Goal: Transaction & Acquisition: Download file/media

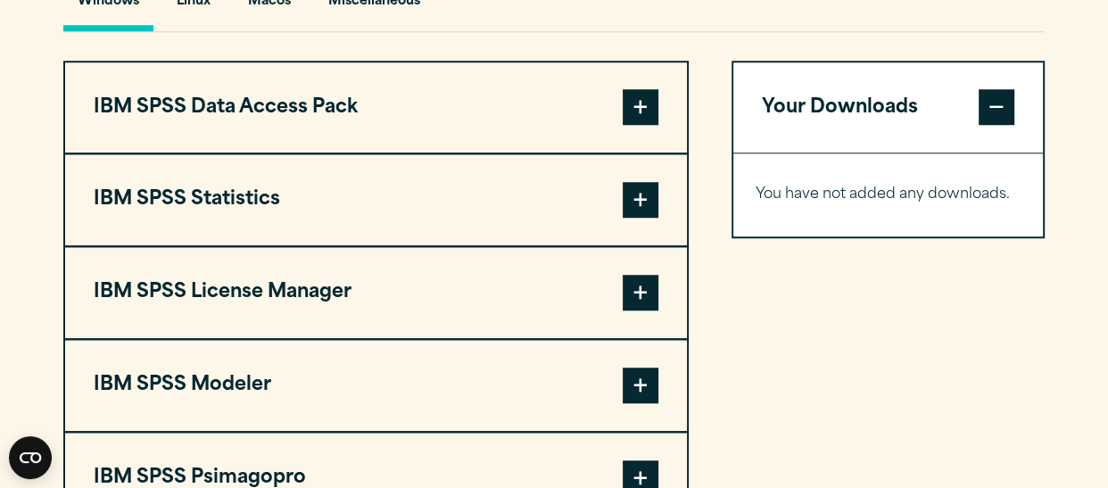
scroll to position [1357, 0]
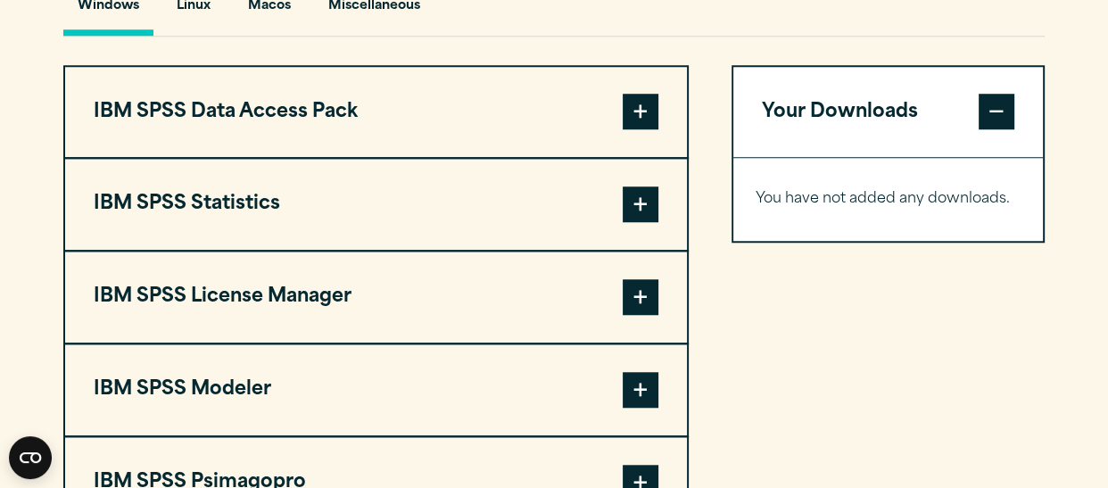
click at [629, 222] on span at bounding box center [641, 204] width 36 height 36
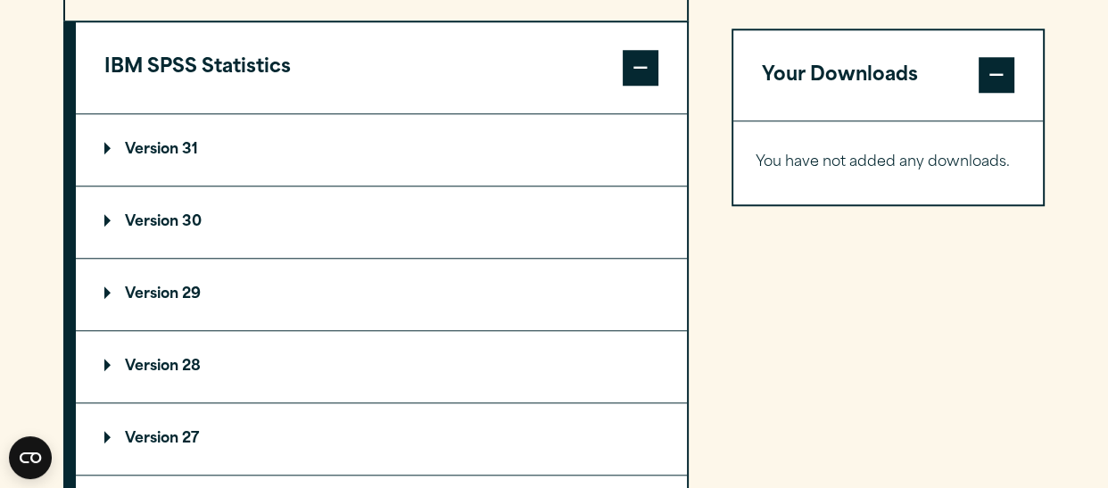
scroll to position [1489, 0]
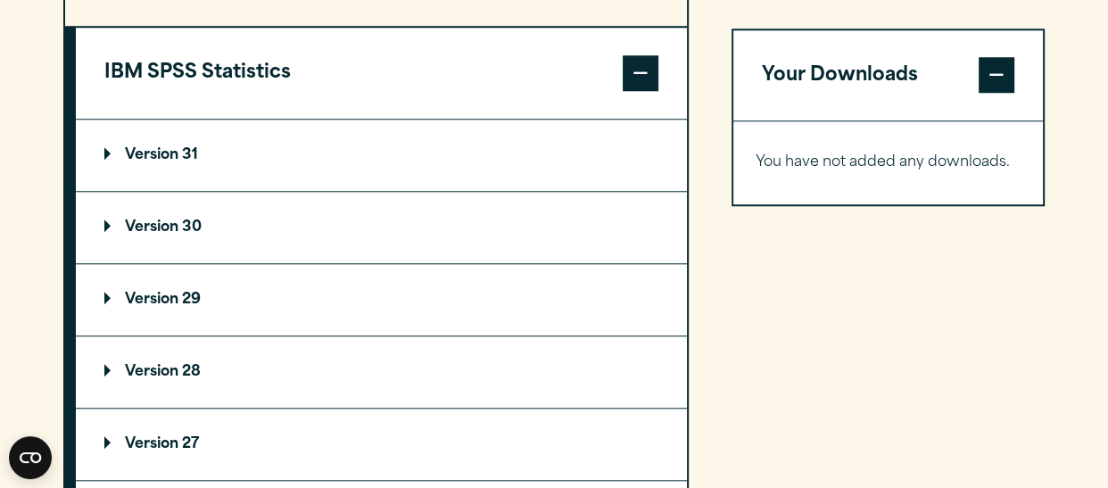
click at [142, 191] on summary "Version 31" at bounding box center [381, 155] width 611 height 71
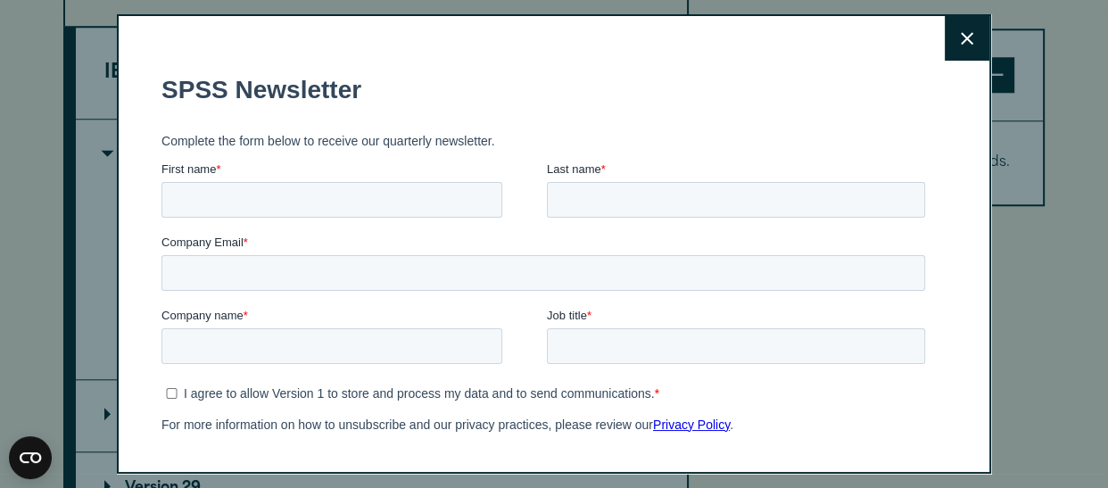
scroll to position [0, 0]
click at [204, 210] on input "First name *" at bounding box center [331, 200] width 341 height 36
click at [713, 266] on div "Company Email *" at bounding box center [546, 262] width 771 height 57
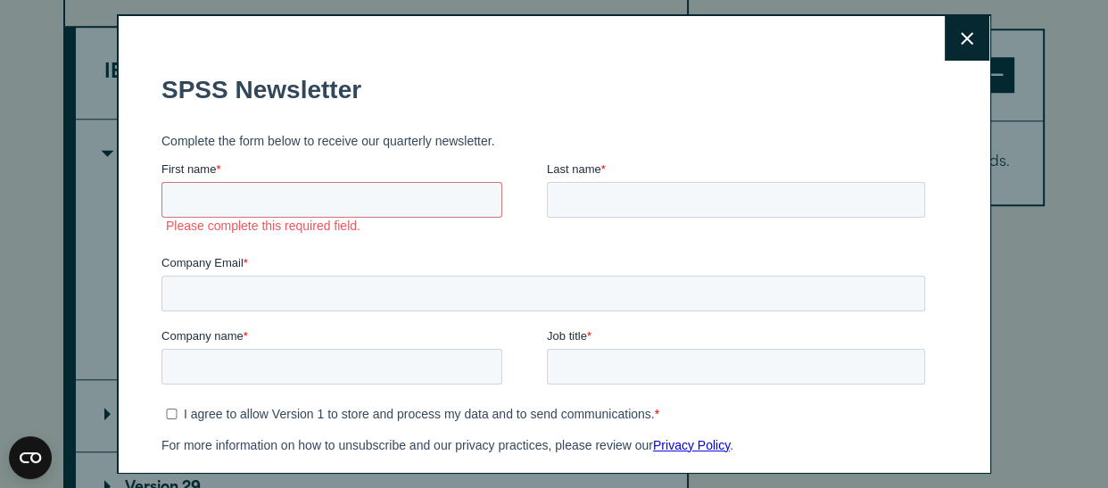
click at [1019, 102] on div "Close" at bounding box center [554, 244] width 1108 height 488
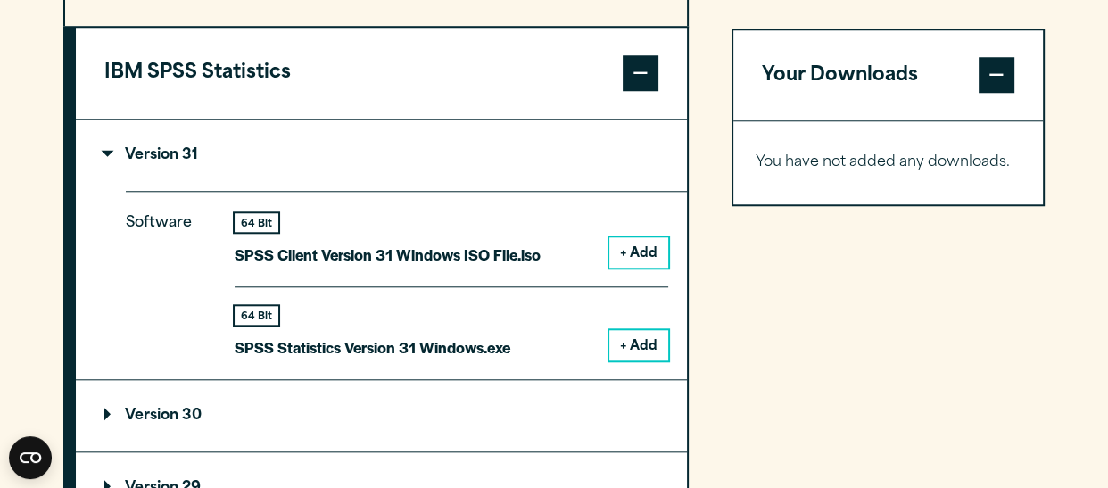
click at [616, 360] on button "+ Add" at bounding box center [638, 345] width 59 height 30
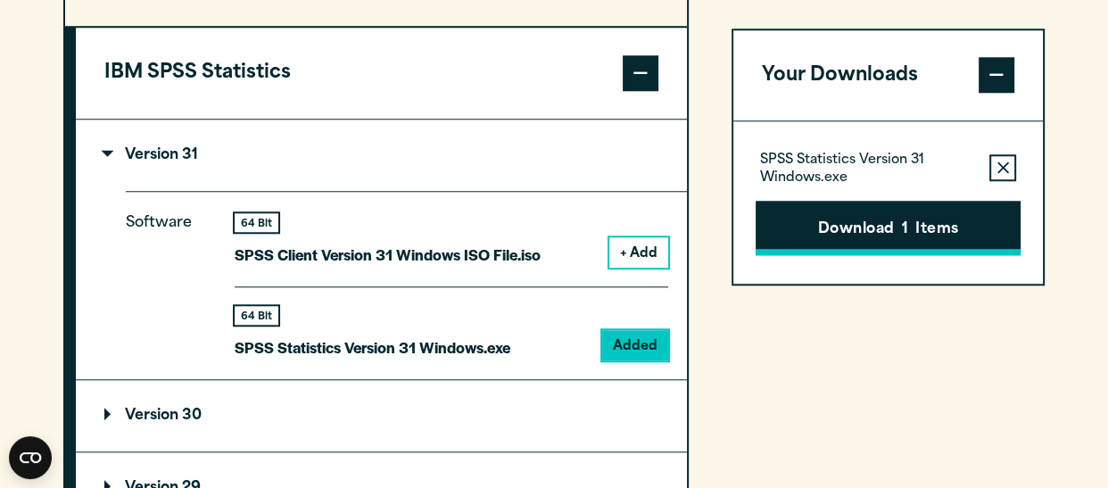
click at [921, 227] on button "Download 1 Items" at bounding box center [887, 228] width 265 height 55
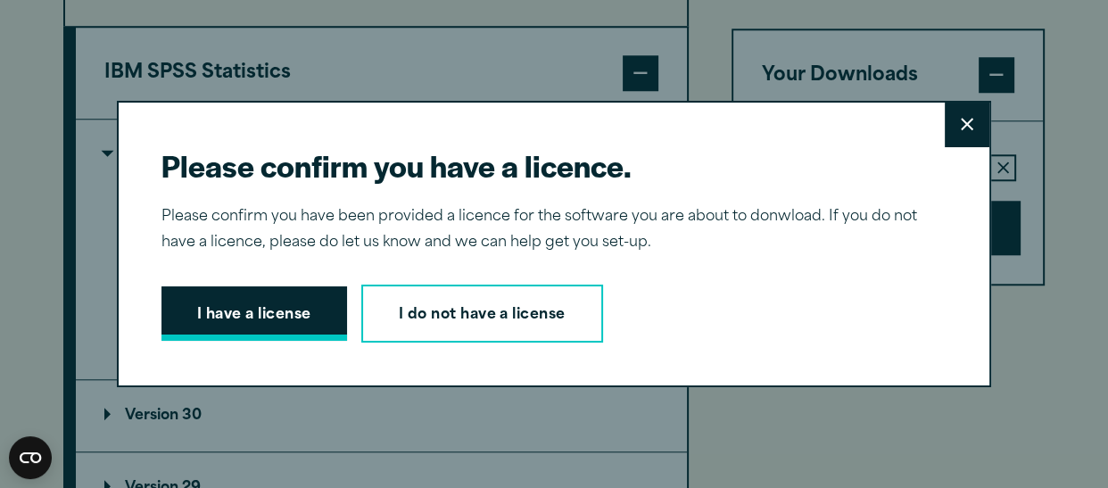
click at [309, 293] on button "I have a license" at bounding box center [254, 313] width 186 height 55
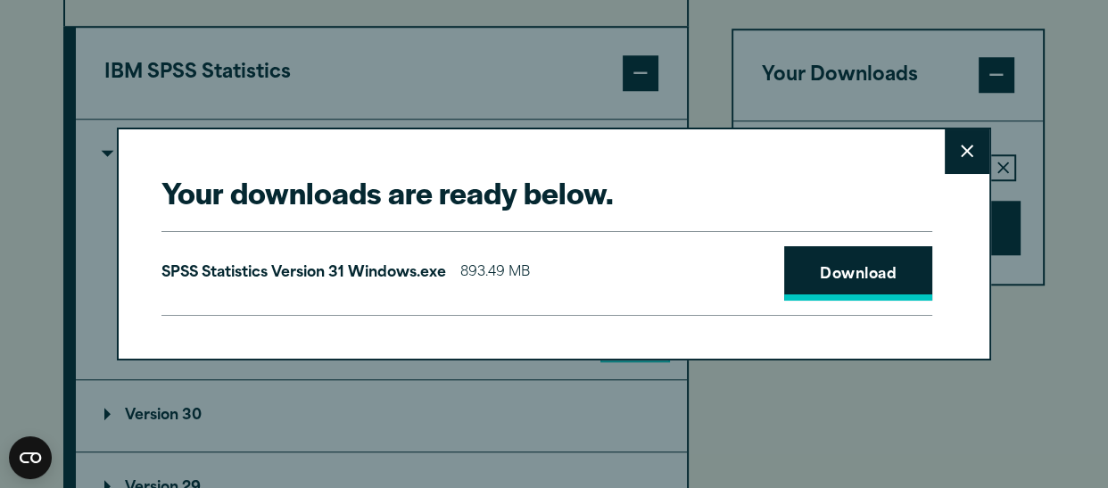
click at [801, 278] on link "Download" at bounding box center [858, 273] width 148 height 55
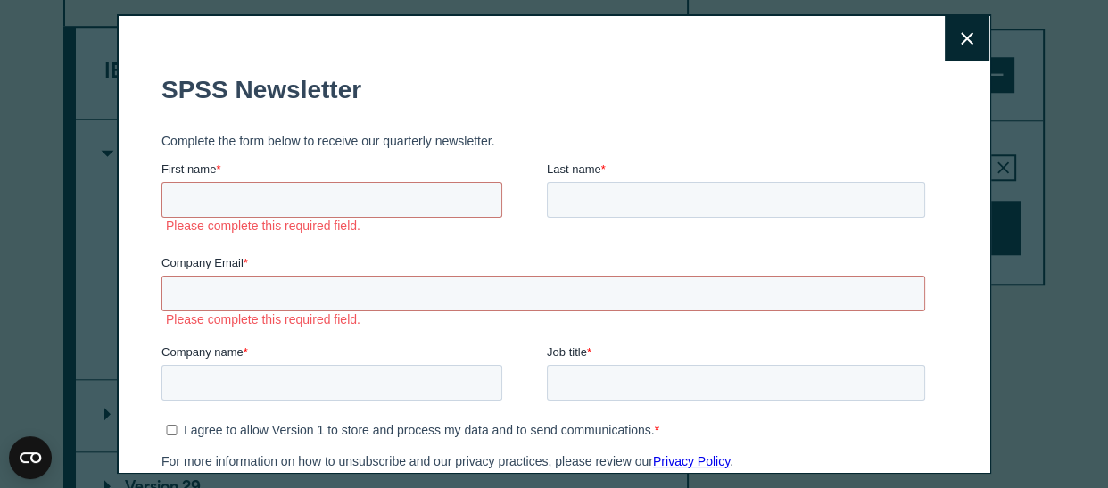
click at [35, 223] on div "Close" at bounding box center [554, 244] width 1108 height 488
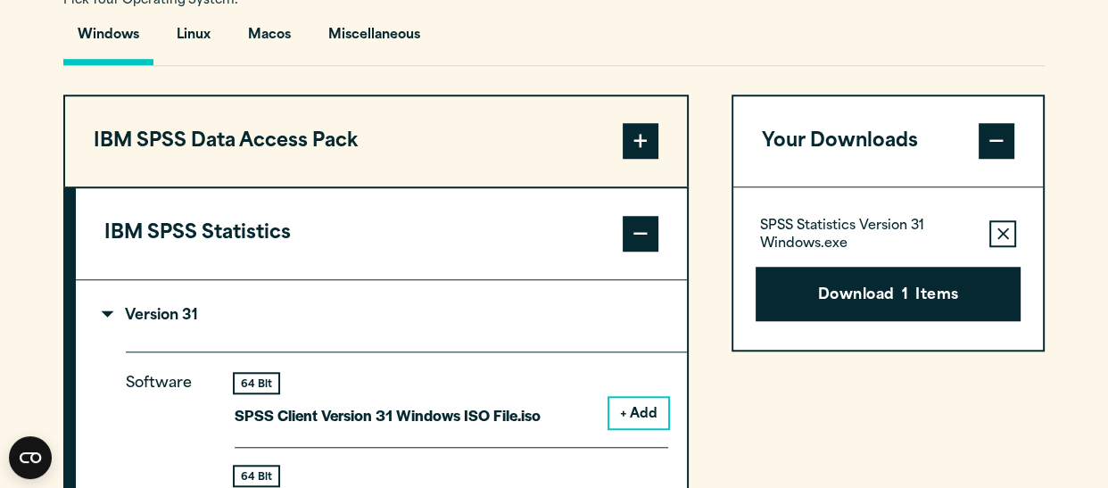
scroll to position [1324, 0]
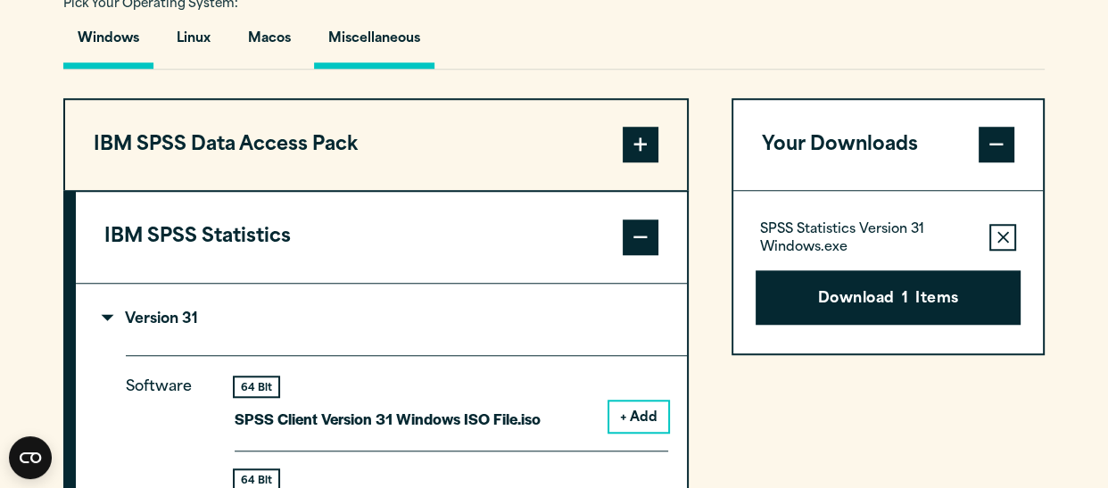
click at [345, 69] on button "Miscellaneous" at bounding box center [374, 43] width 120 height 51
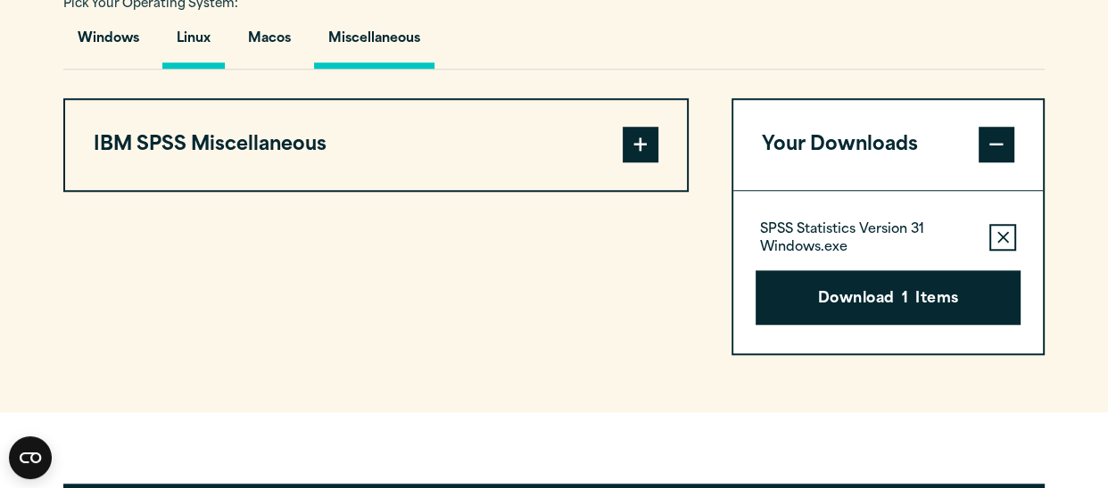
click at [194, 69] on button "Linux" at bounding box center [193, 43] width 62 height 51
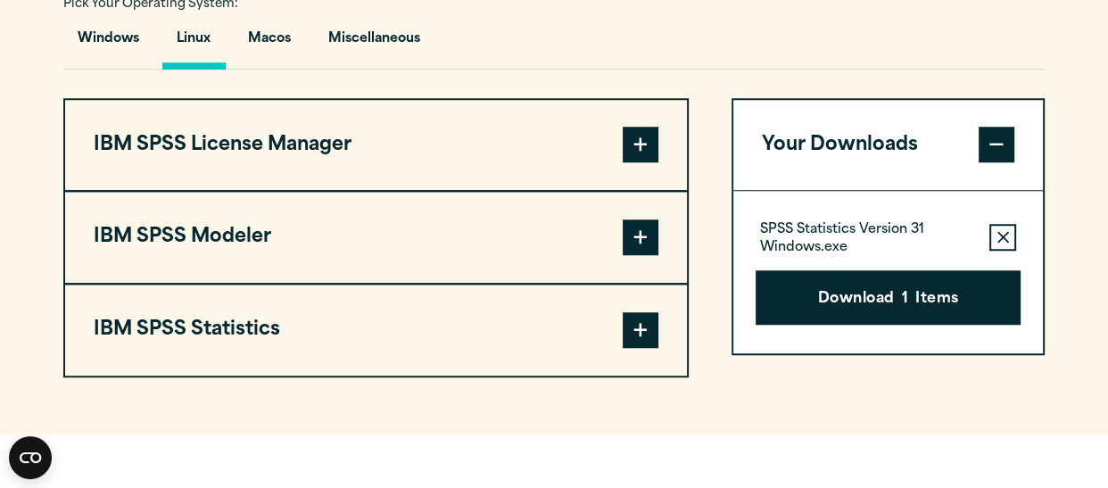
click at [649, 348] on span at bounding box center [641, 330] width 36 height 36
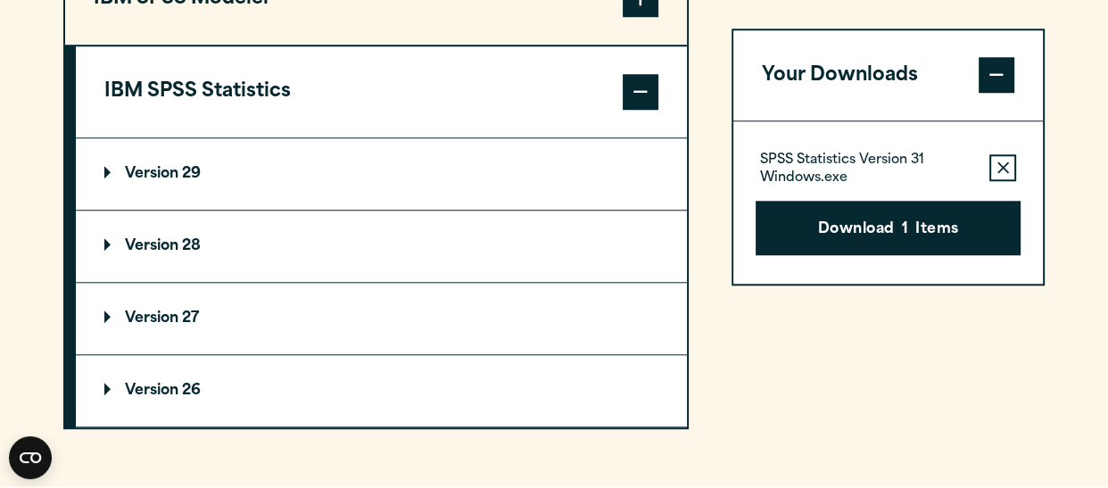
scroll to position [1560, 0]
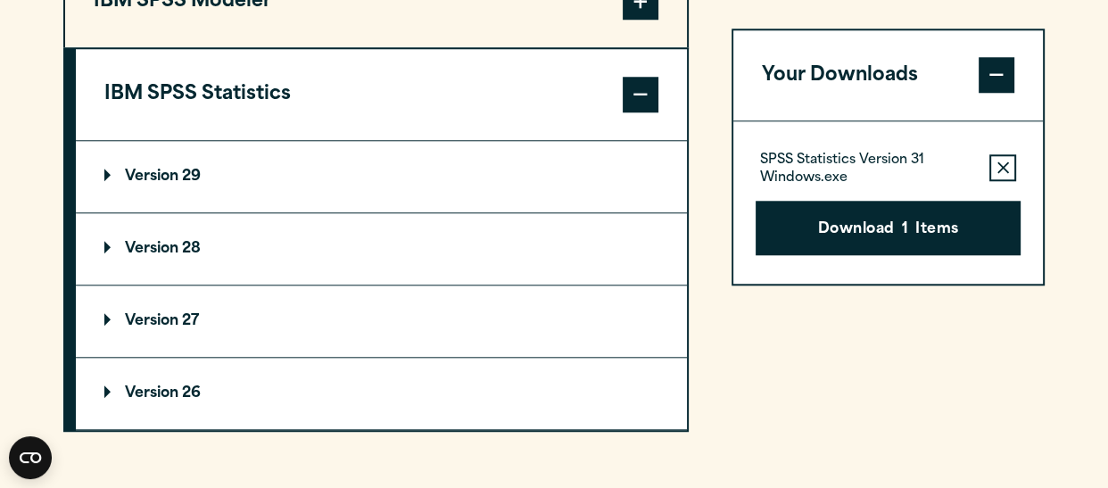
click at [223, 208] on summary "Version 29" at bounding box center [381, 176] width 611 height 71
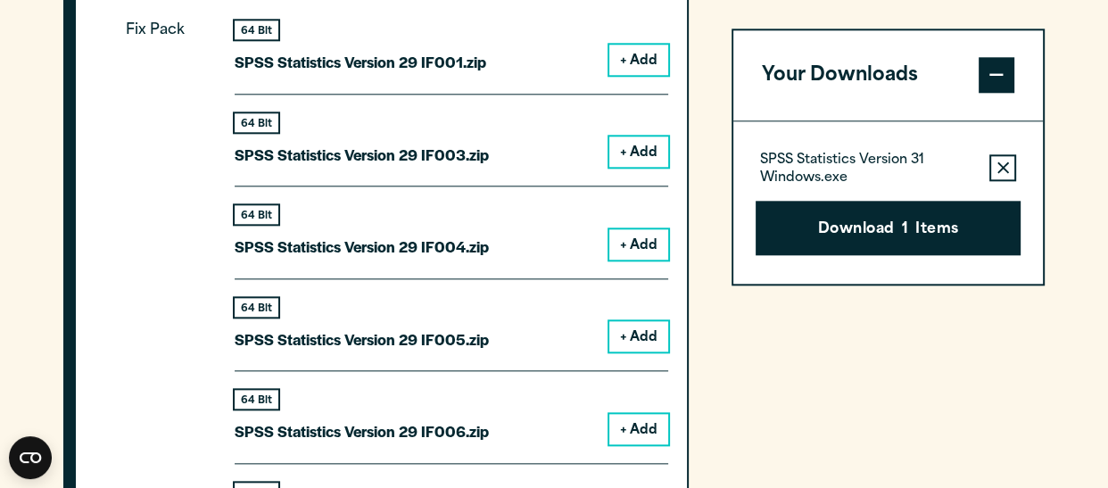
scroll to position [1749, 0]
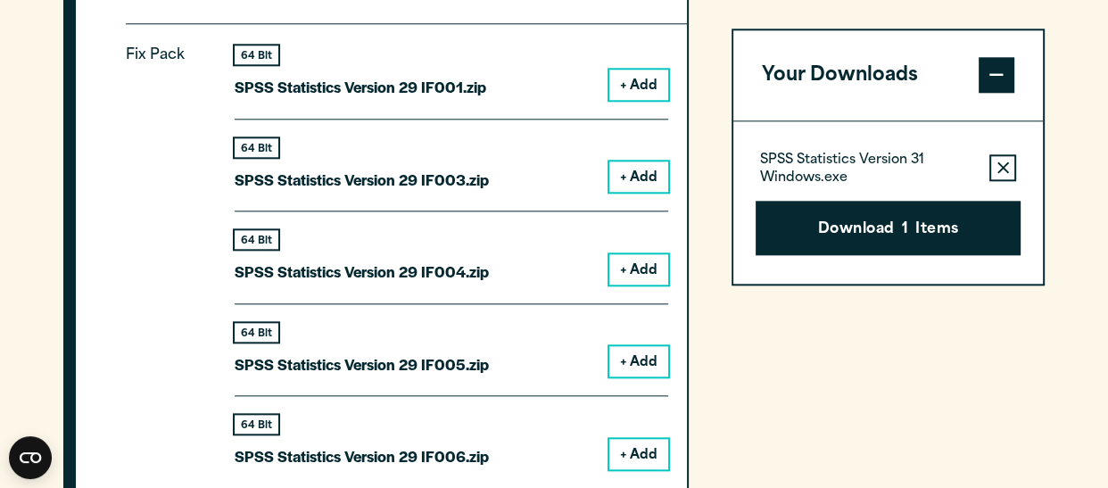
click at [994, 171] on button "Remove this item from your software download list" at bounding box center [1002, 168] width 27 height 27
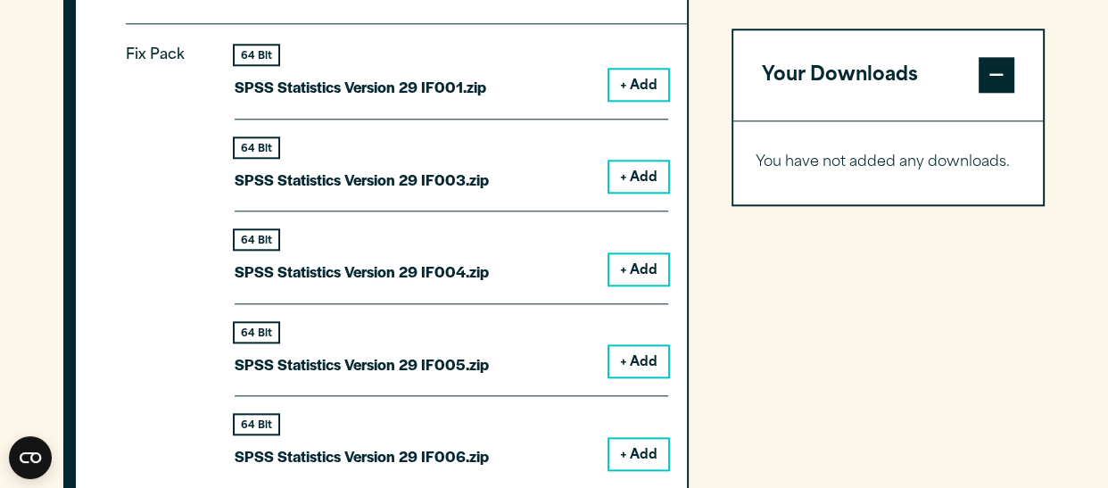
click at [665, 100] on button "+ Add" at bounding box center [638, 85] width 59 height 30
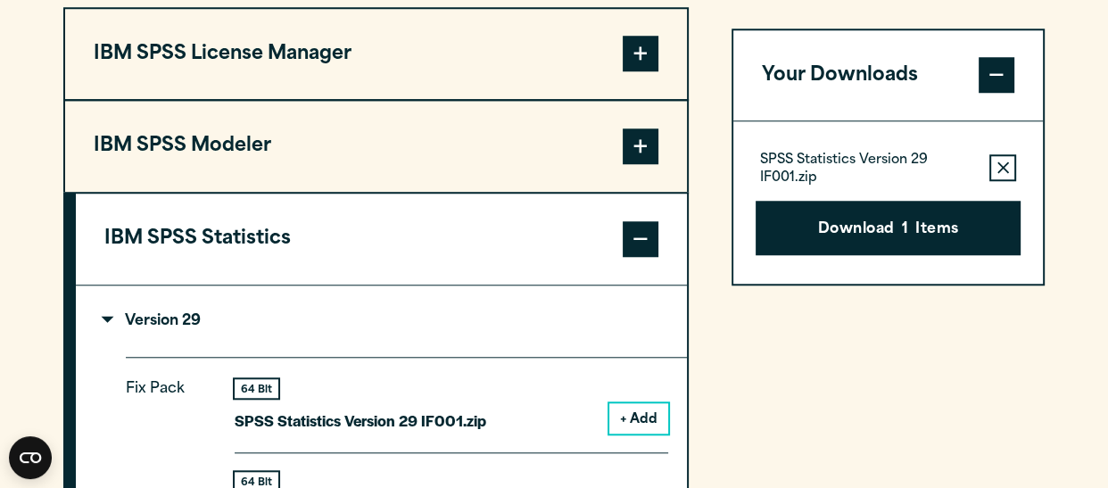
scroll to position [1400, 0]
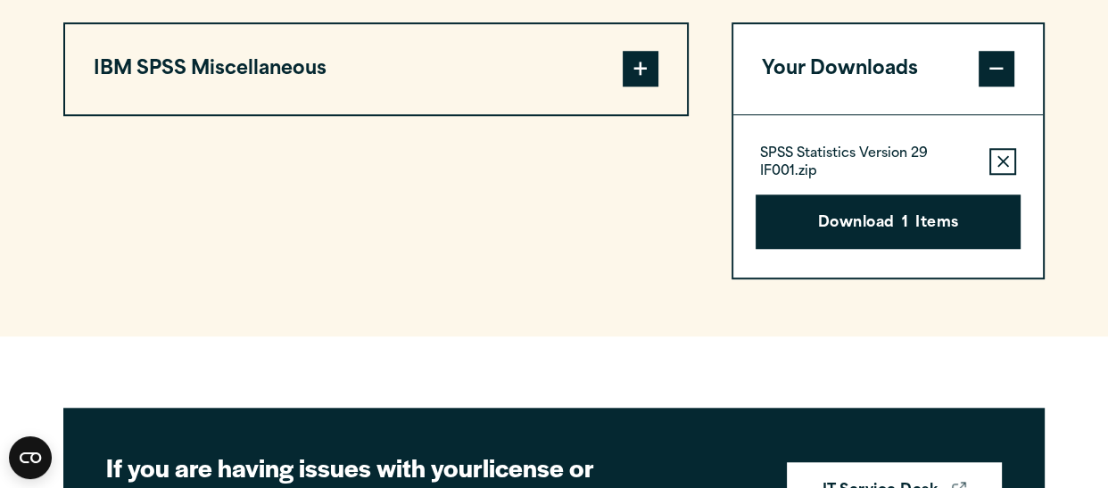
click at [646, 87] on span at bounding box center [641, 69] width 36 height 36
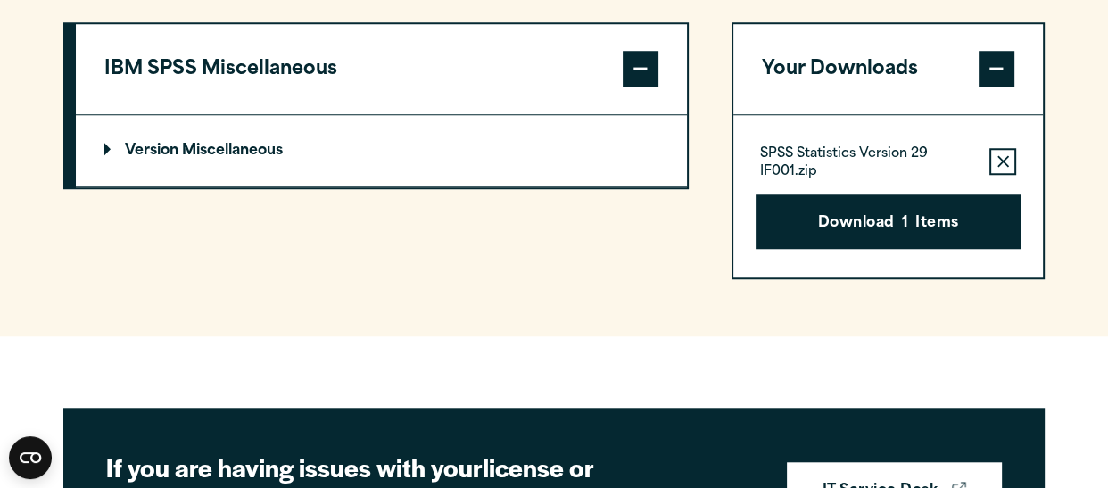
click at [193, 158] on p "Version Miscellaneous" at bounding box center [193, 151] width 178 height 14
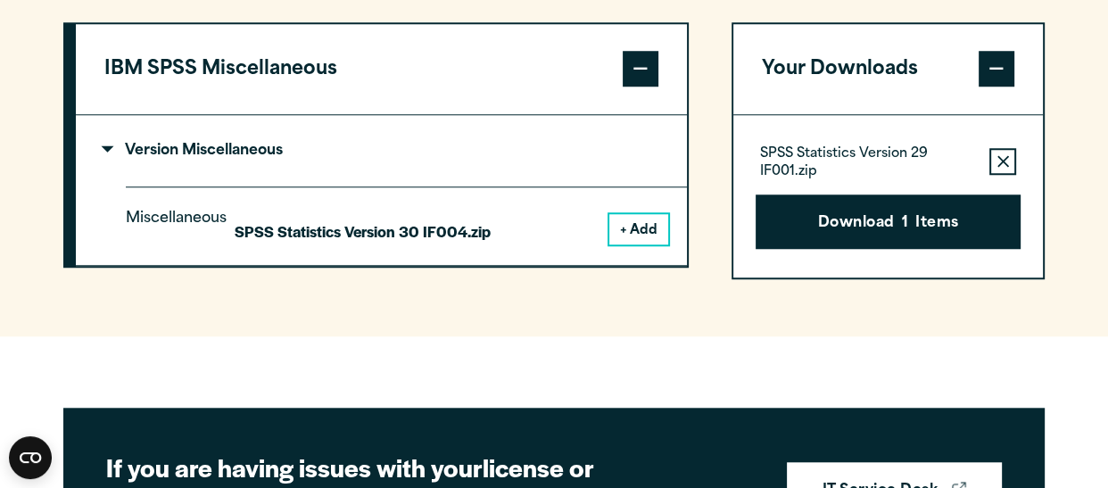
scroll to position [1327, 0]
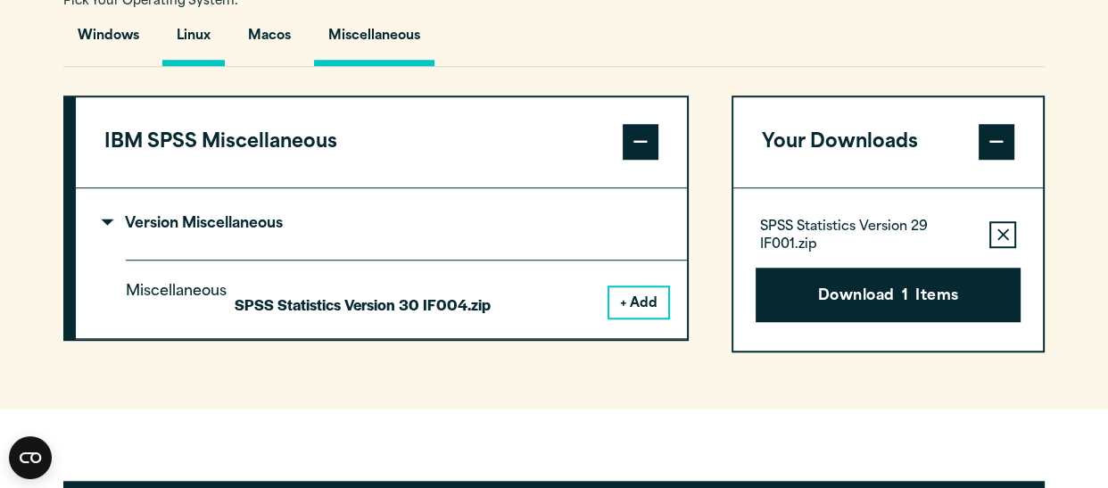
click at [210, 66] on button "Linux" at bounding box center [193, 40] width 62 height 51
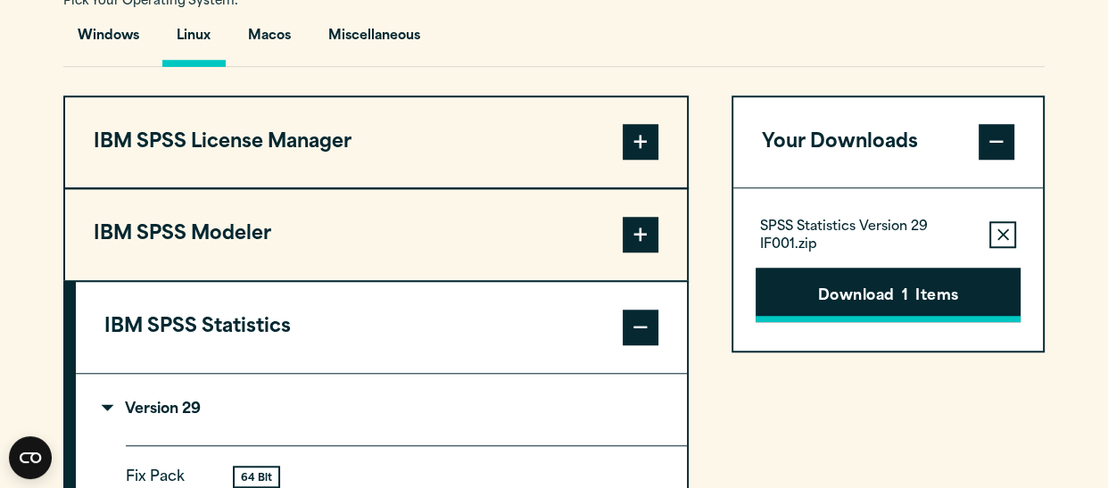
click at [897, 323] on button "Download 1 Items" at bounding box center [887, 295] width 265 height 55
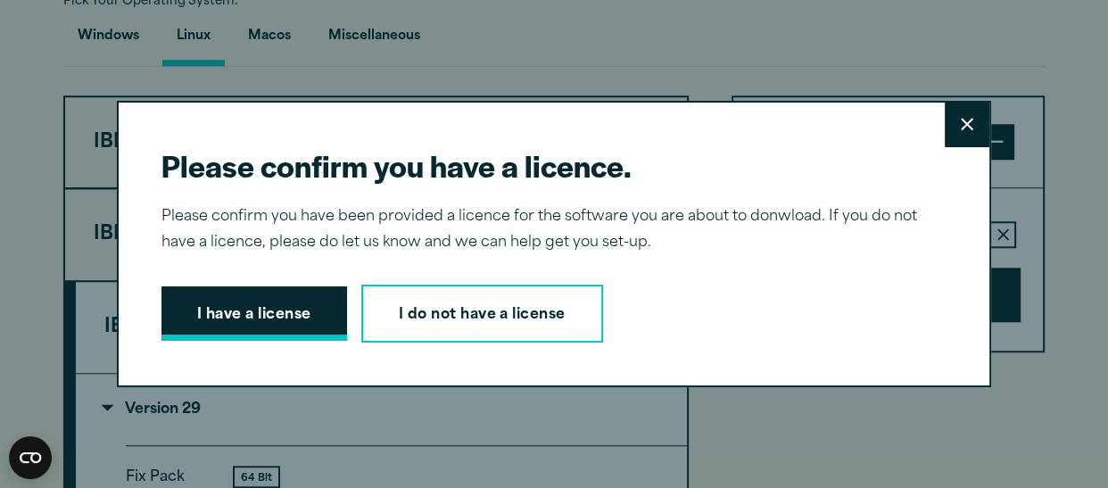
click at [178, 300] on button "I have a license" at bounding box center [254, 313] width 186 height 55
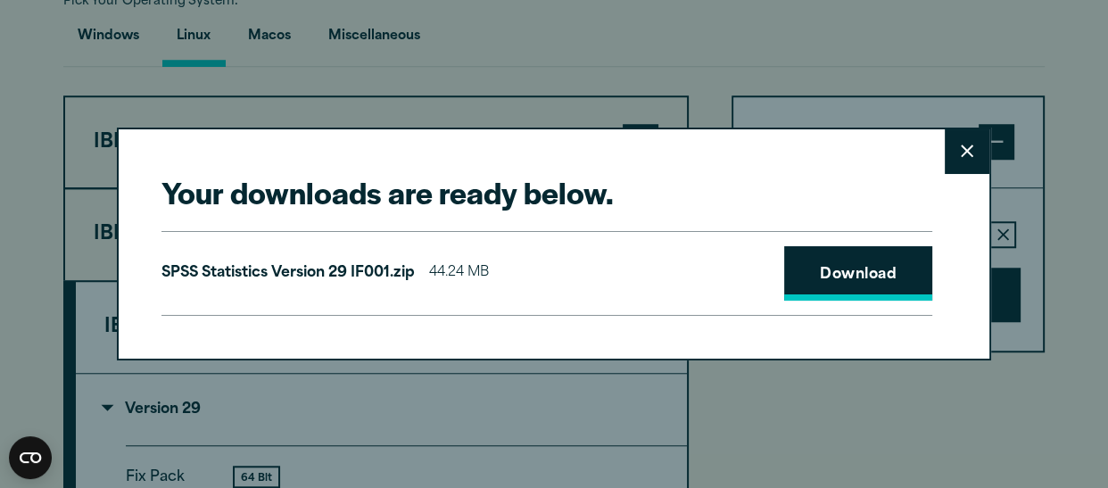
click at [851, 270] on link "Download" at bounding box center [858, 273] width 148 height 55
